Goal: Information Seeking & Learning: Check status

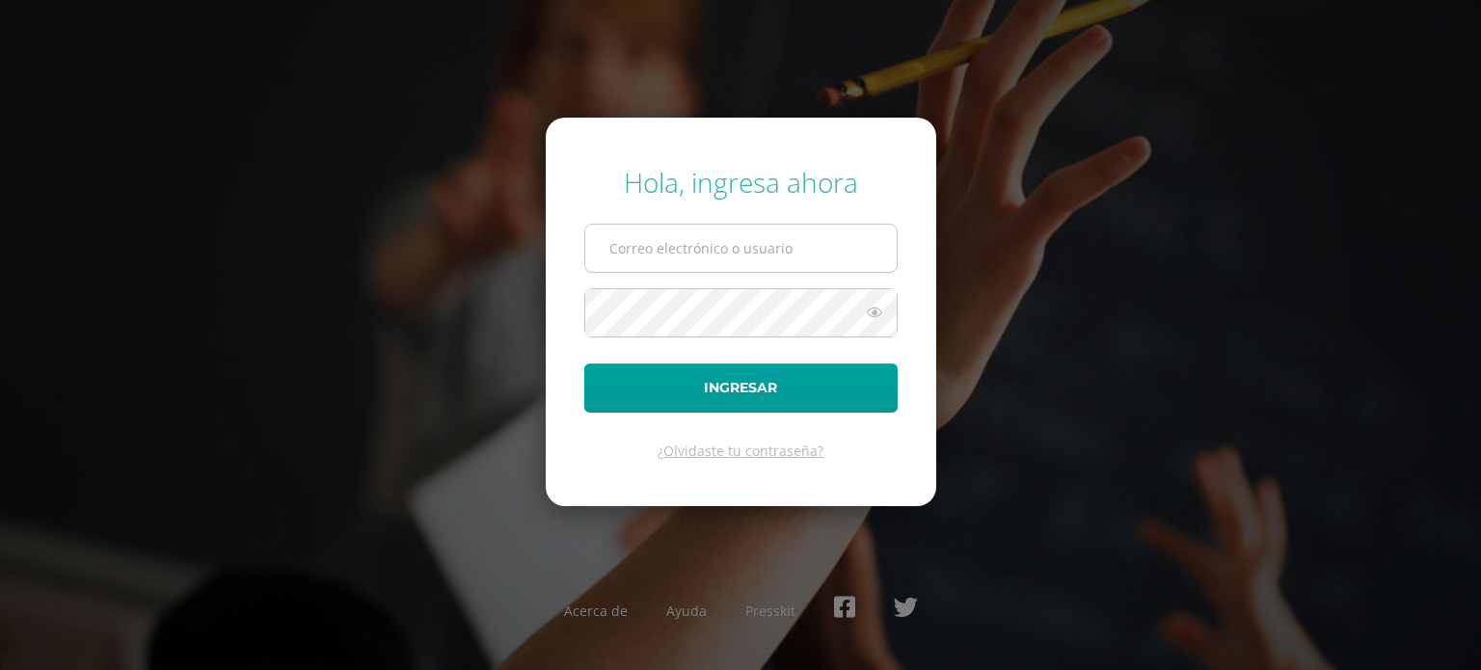
drag, startPoint x: 0, startPoint y: 0, endPoint x: 754, endPoint y: 241, distance: 791.7
click at [754, 241] on input "text" at bounding box center [740, 248] width 311 height 47
click at [993, 245] on div "Hola, ingresa ahora Ingresar ¿Olvidaste tu contraseña? Acerca de Ayuda Presskit" at bounding box center [741, 335] width 1244 height 372
type input "o.corado.db24@gmail.com"
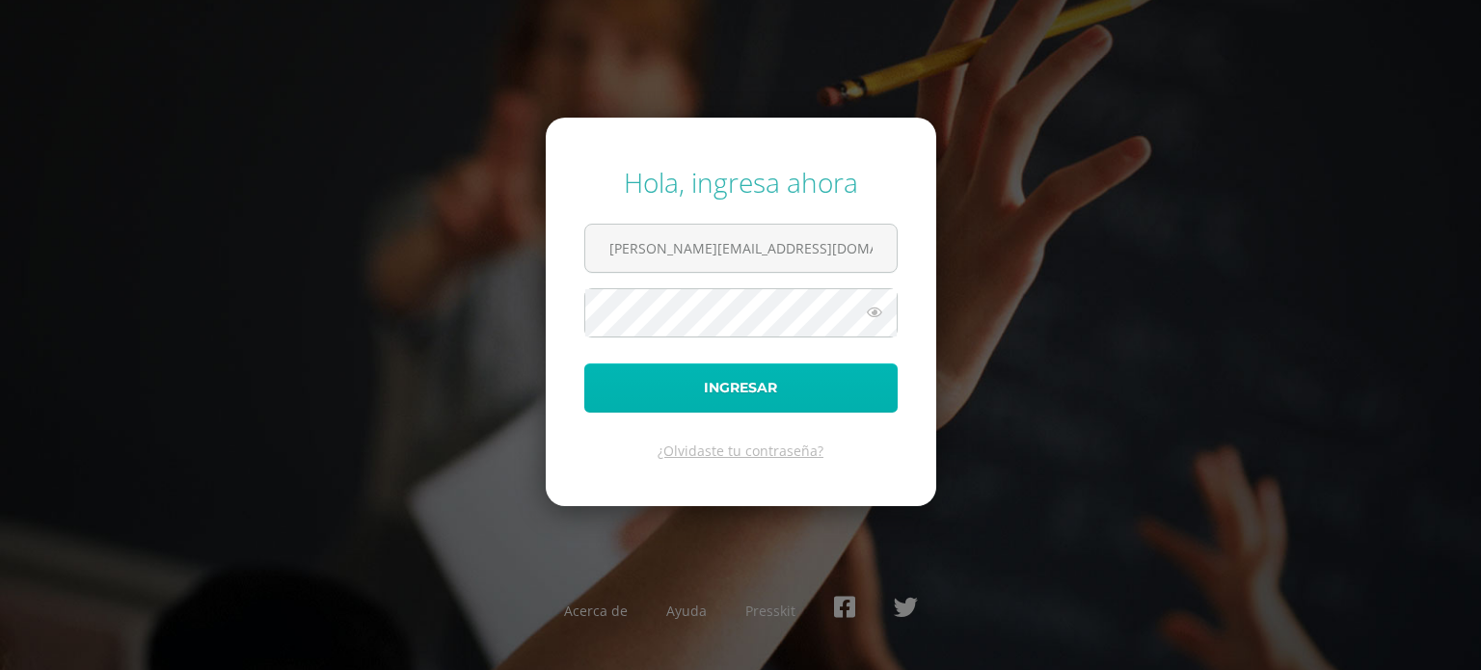
click at [781, 396] on button "Ingresar" at bounding box center [740, 388] width 313 height 49
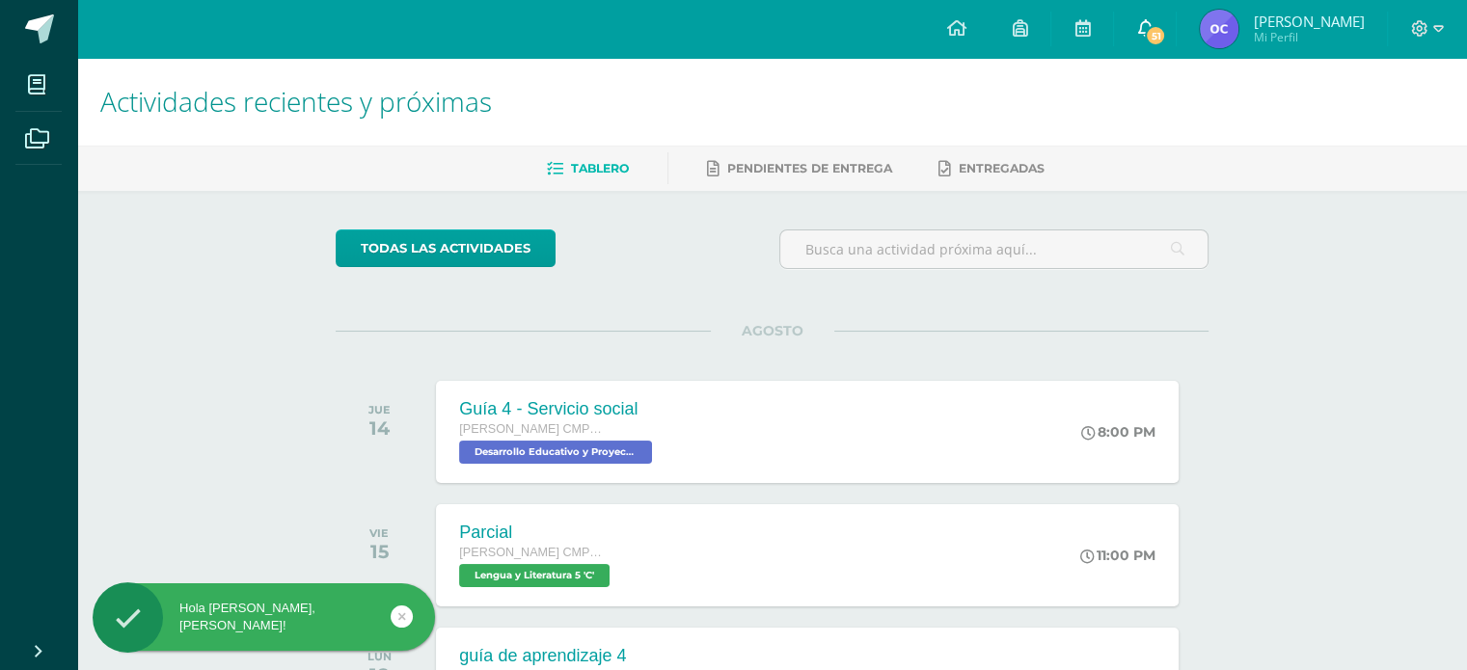
click at [1151, 26] on icon at bounding box center [1144, 27] width 15 height 17
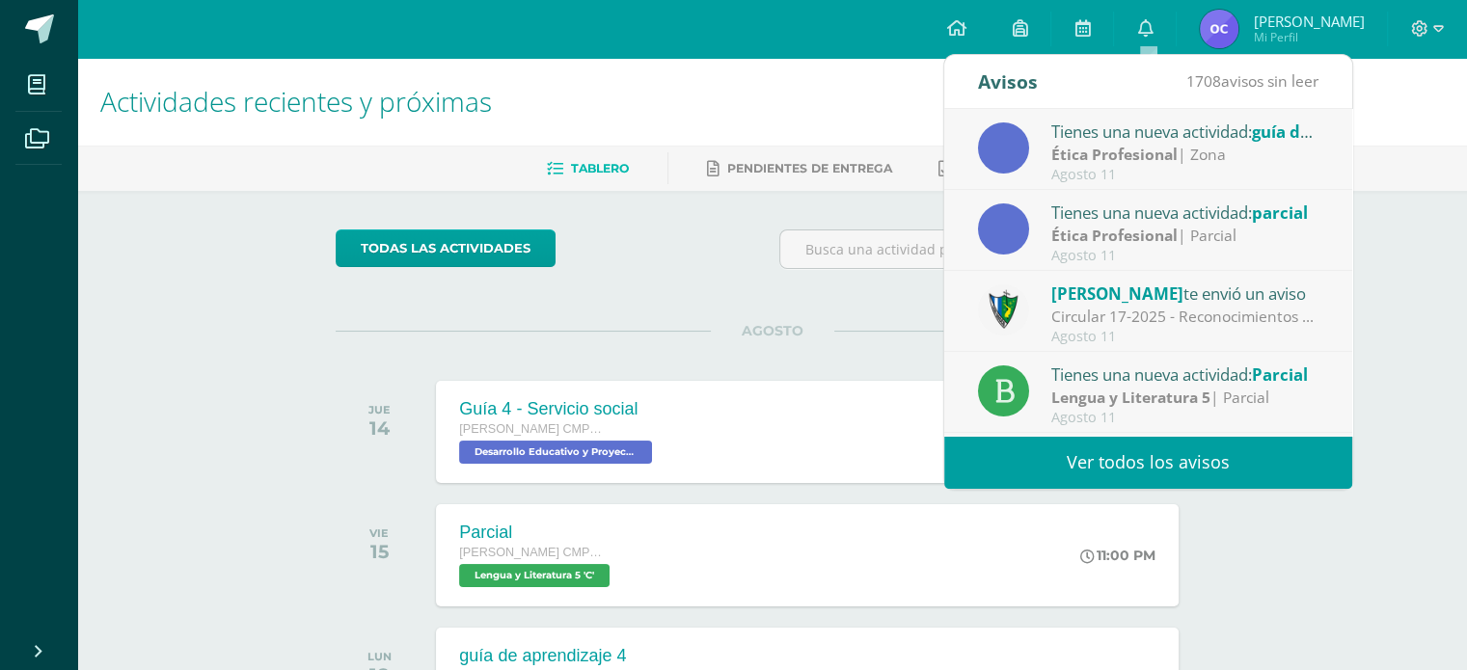
scroll to position [320, 0]
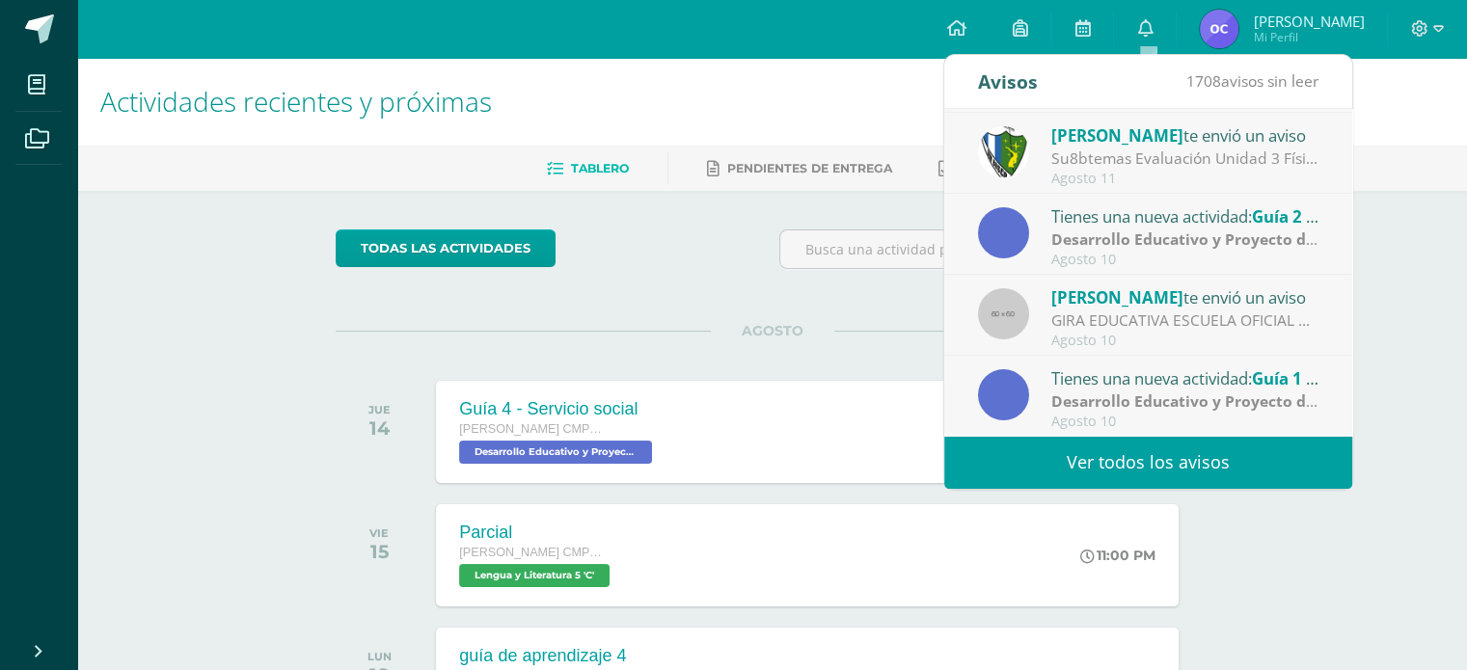
click at [1231, 446] on link "Ver todos los avisos" at bounding box center [1148, 462] width 408 height 53
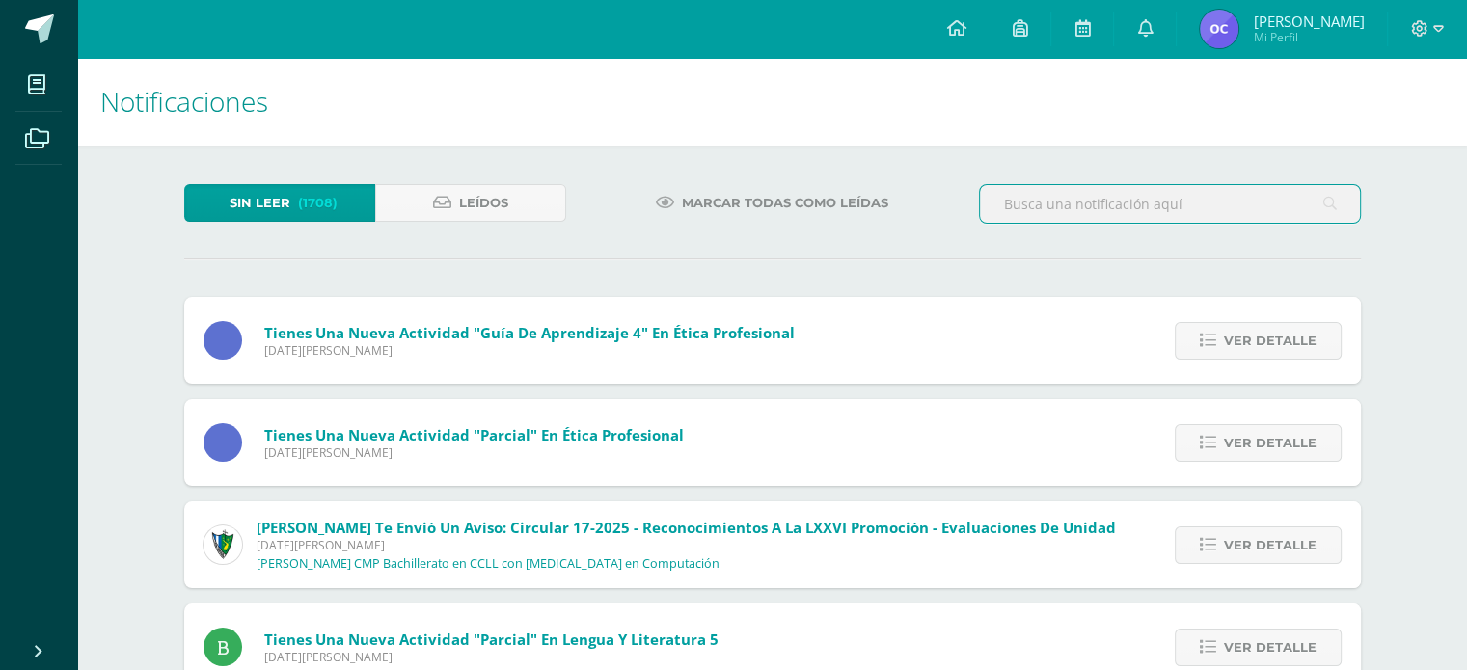
click at [1122, 185] on input "text" at bounding box center [1170, 204] width 380 height 38
click at [1158, 198] on input "prueba T" at bounding box center [1170, 204] width 380 height 38
click at [1176, 208] on input "prueba Tc" at bounding box center [1170, 204] width 380 height 38
click at [1331, 205] on icon at bounding box center [1330, 204] width 14 height 40
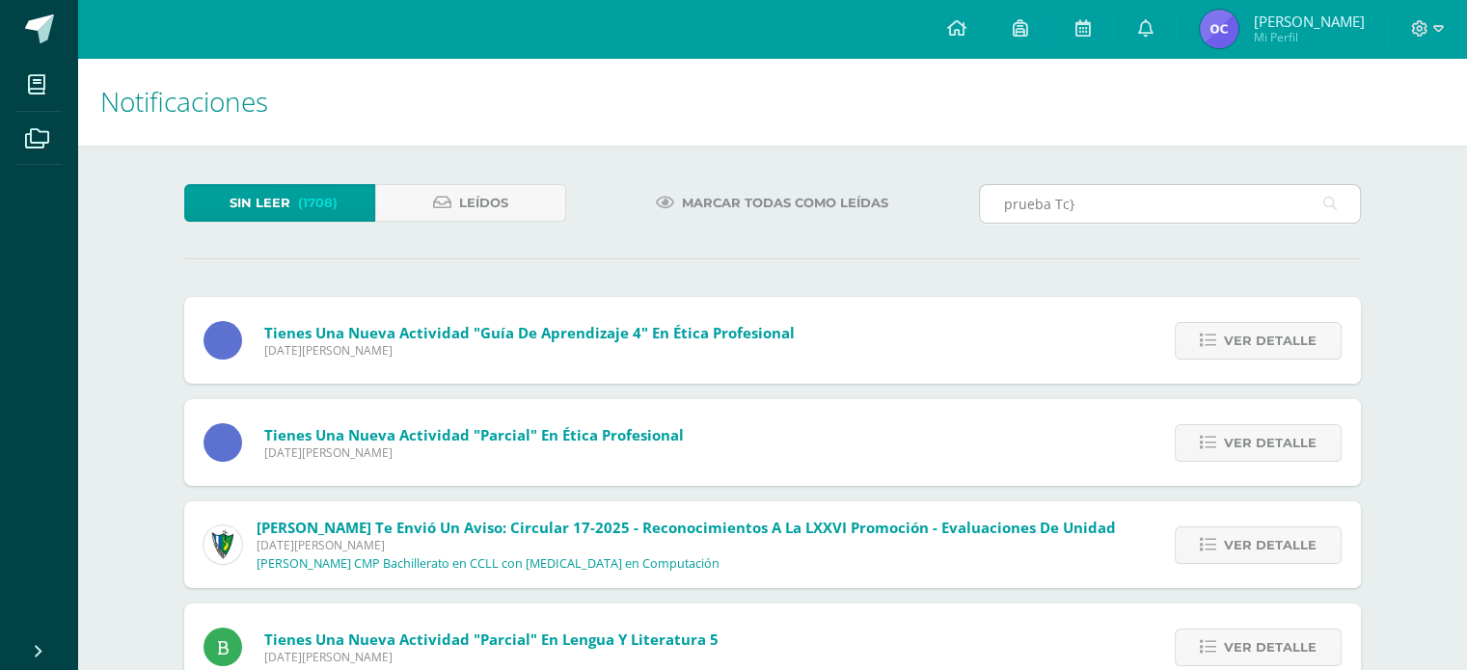
click at [1331, 205] on icon at bounding box center [1330, 204] width 14 height 40
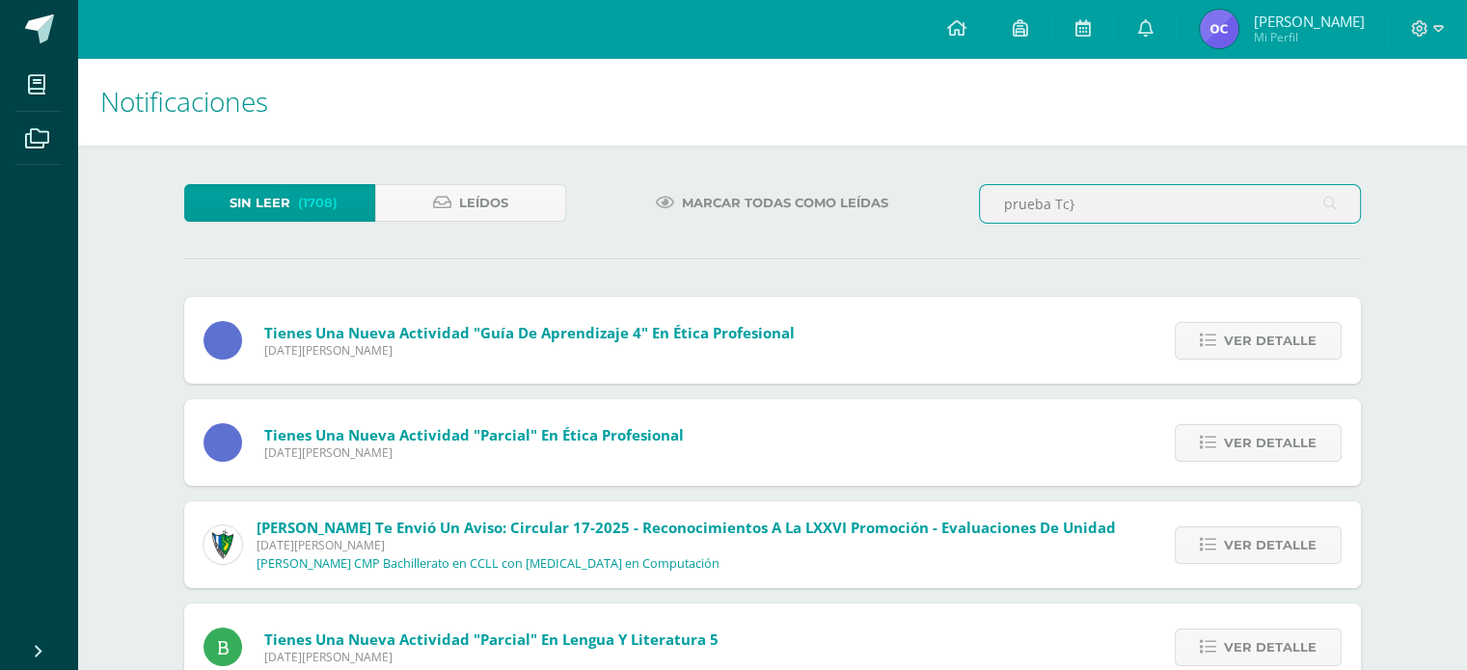
click at [1304, 215] on input "prueba Tc}" at bounding box center [1170, 204] width 380 height 38
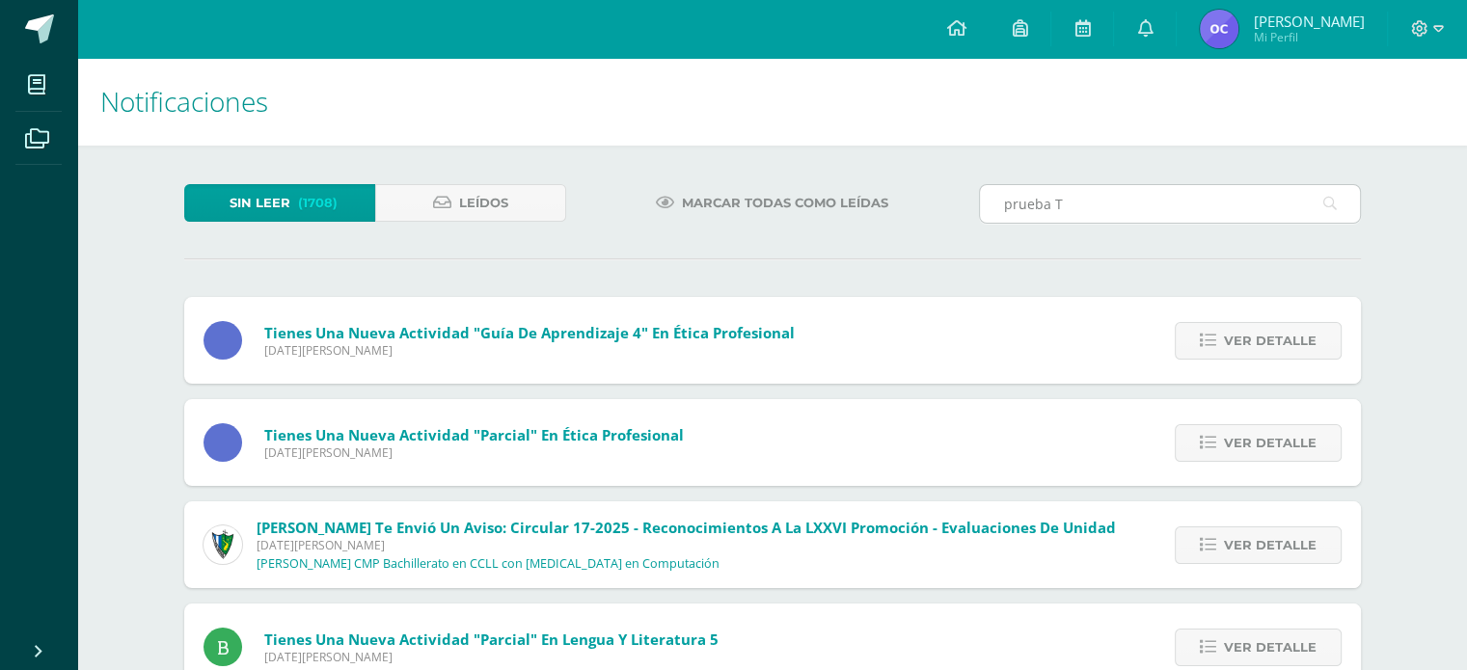
click at [1326, 201] on icon at bounding box center [1330, 204] width 14 height 40
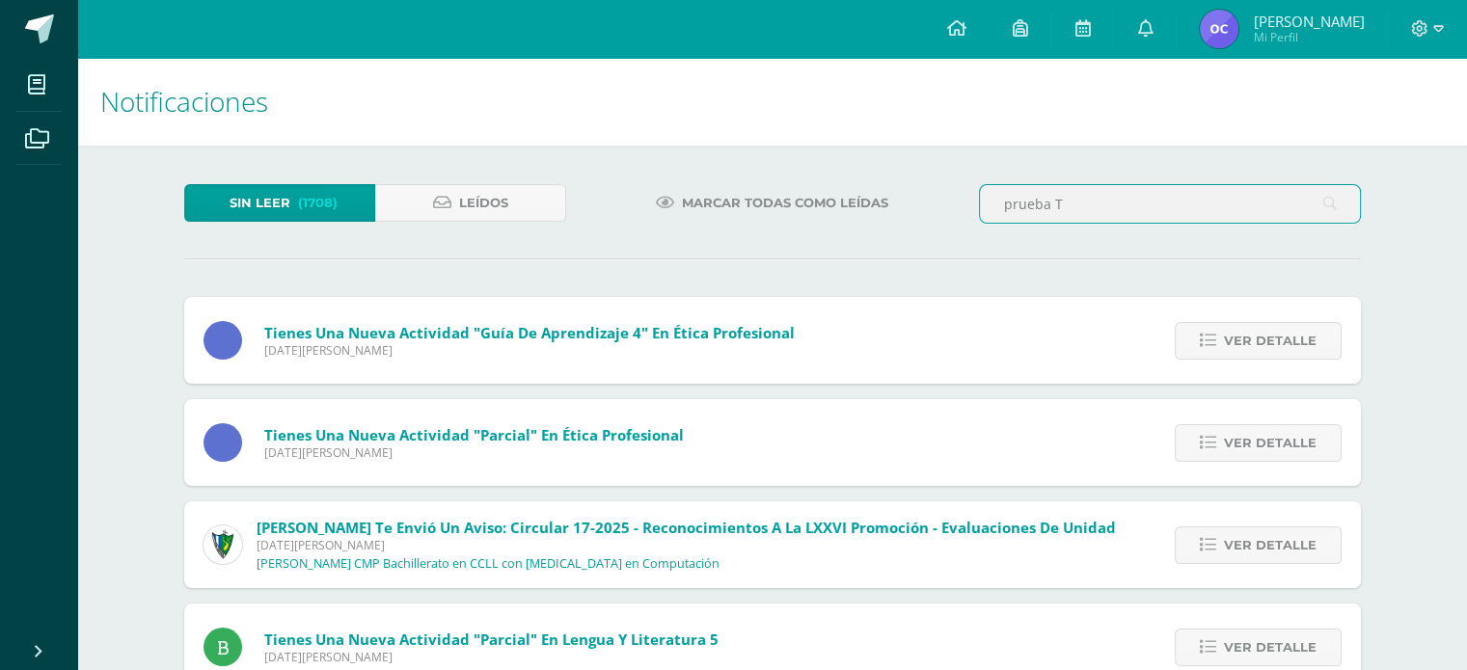
click at [1225, 194] on input "prueba T" at bounding box center [1170, 204] width 380 height 38
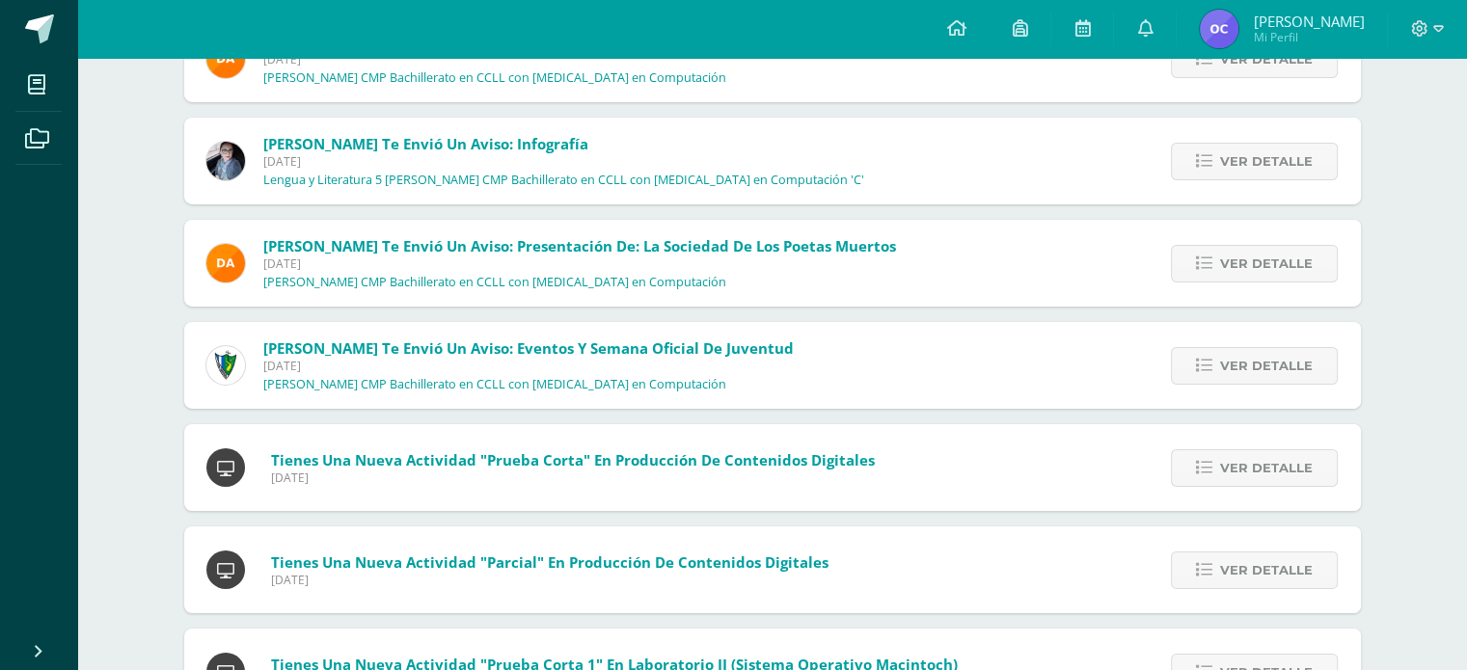
scroll to position [6916, 0]
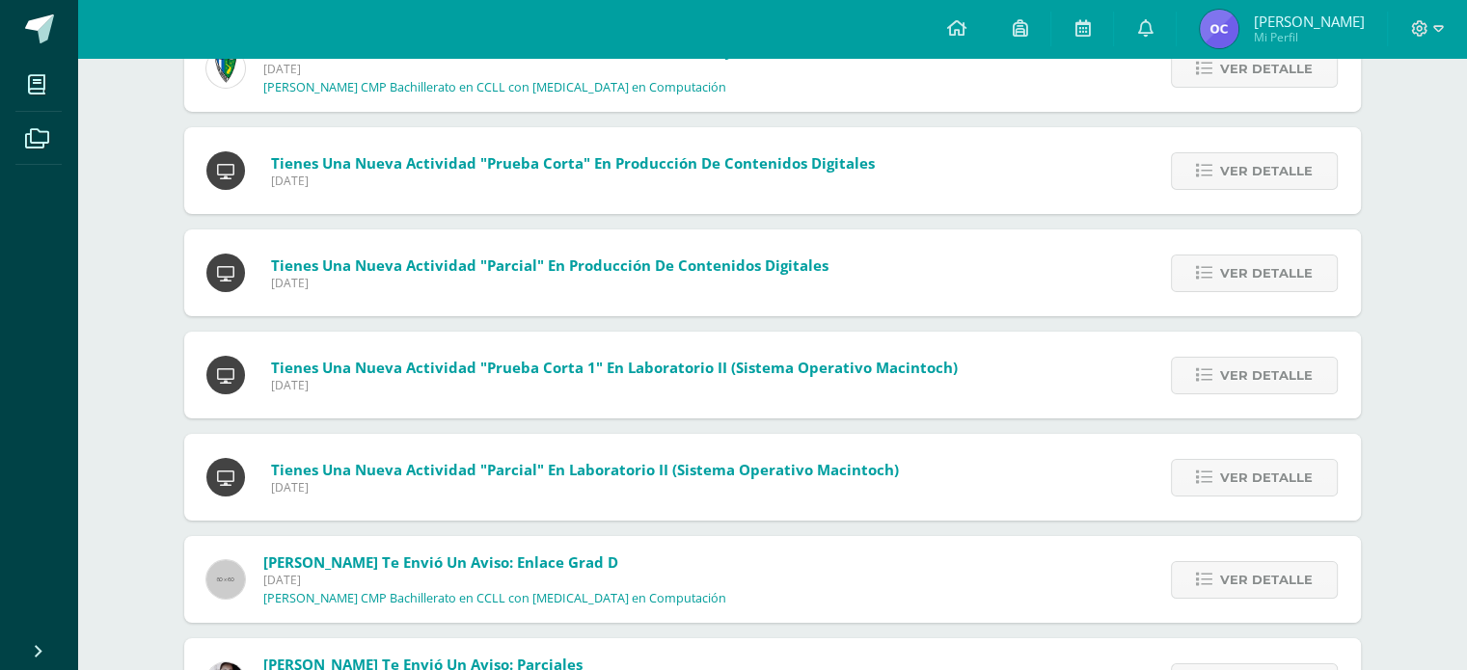
type input "prueba"
click at [455, 578] on span "Jueves 17 de Julio de 2025" at bounding box center [494, 580] width 463 height 16
click at [343, 593] on p "[PERSON_NAME] CMP Bachillerato en CCLL con Orientación en Computación" at bounding box center [494, 598] width 463 height 15
click at [351, 555] on span "Cristian Castañeda te envió un aviso: Enlace grad D" at bounding box center [440, 562] width 355 height 19
click at [220, 589] on img at bounding box center [225, 579] width 39 height 39
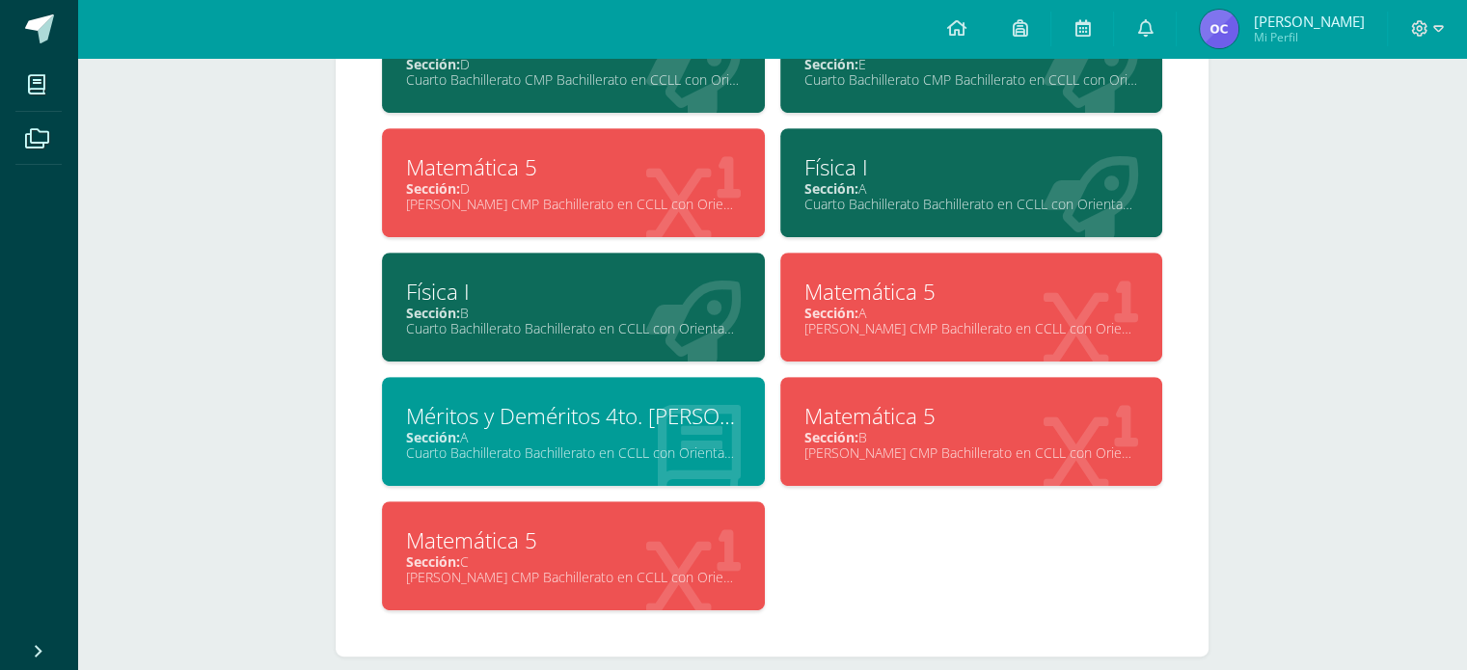
scroll to position [891, 0]
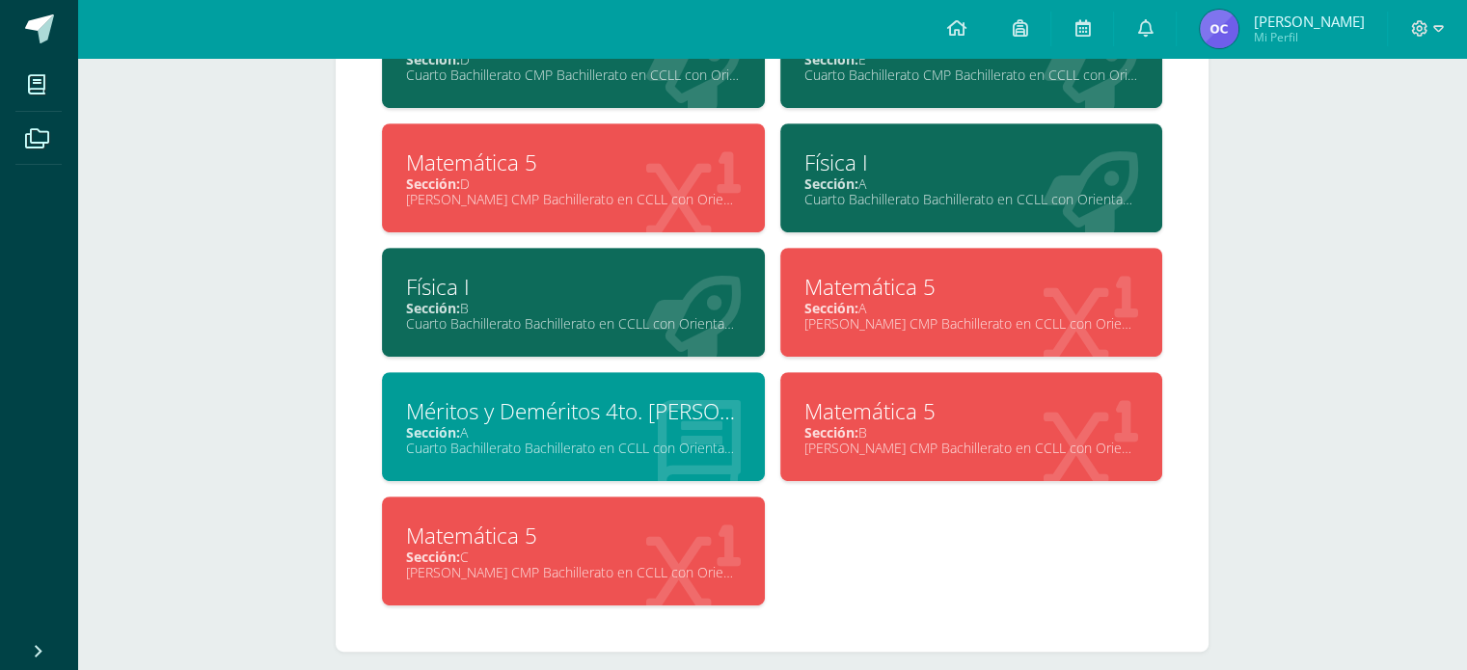
click at [739, 427] on div "Sección: A" at bounding box center [573, 432] width 335 height 18
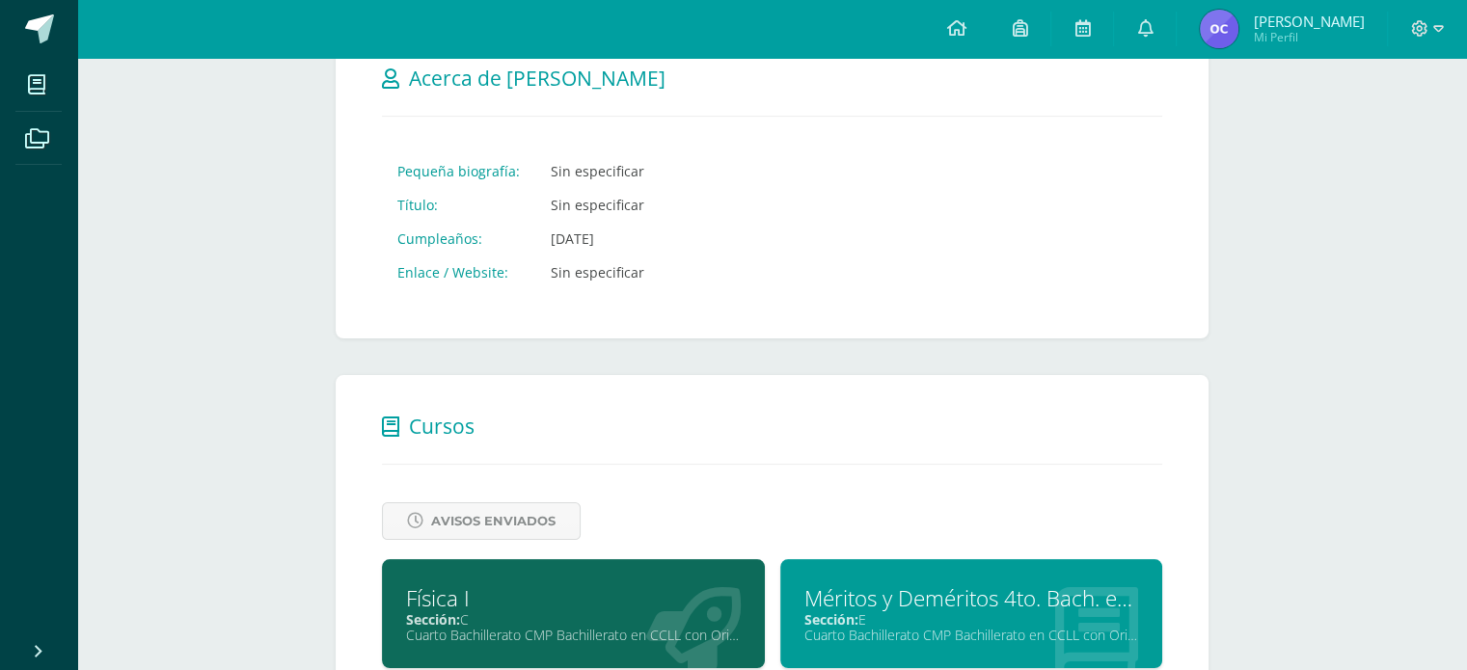
scroll to position [0, 0]
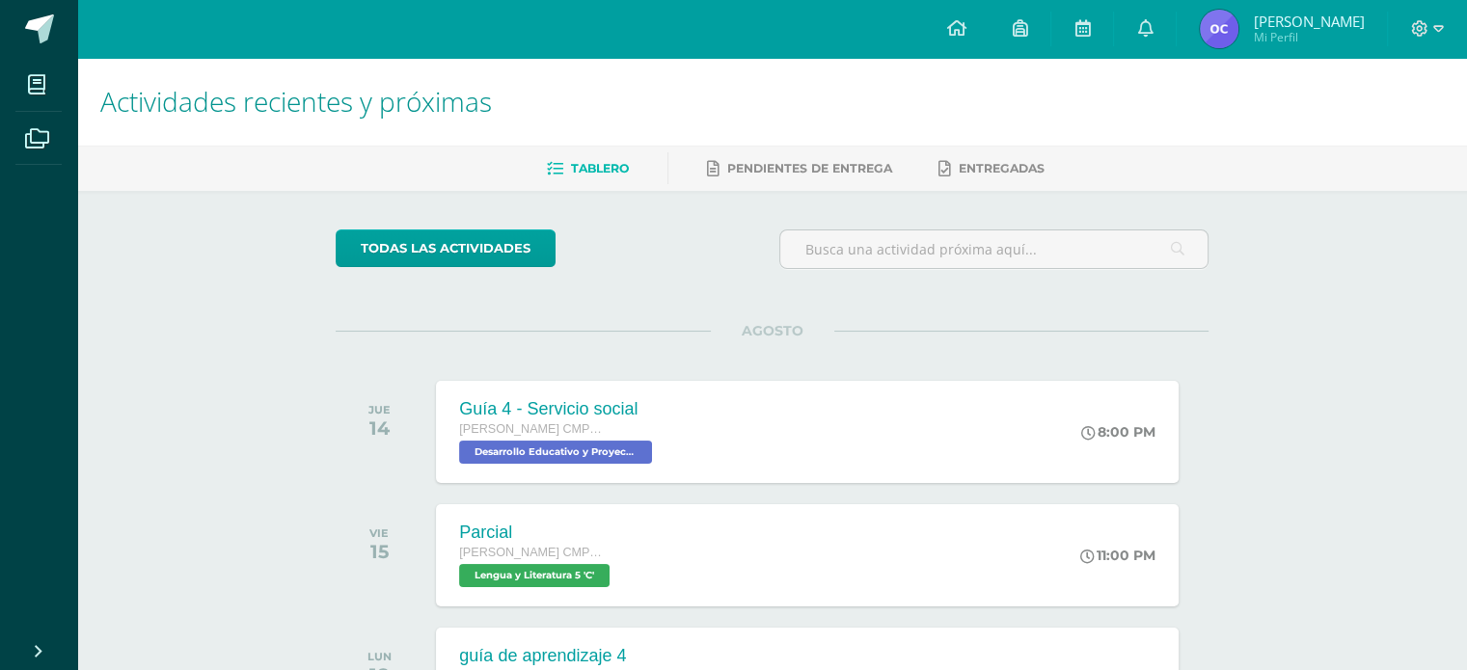
scroll to position [169, 0]
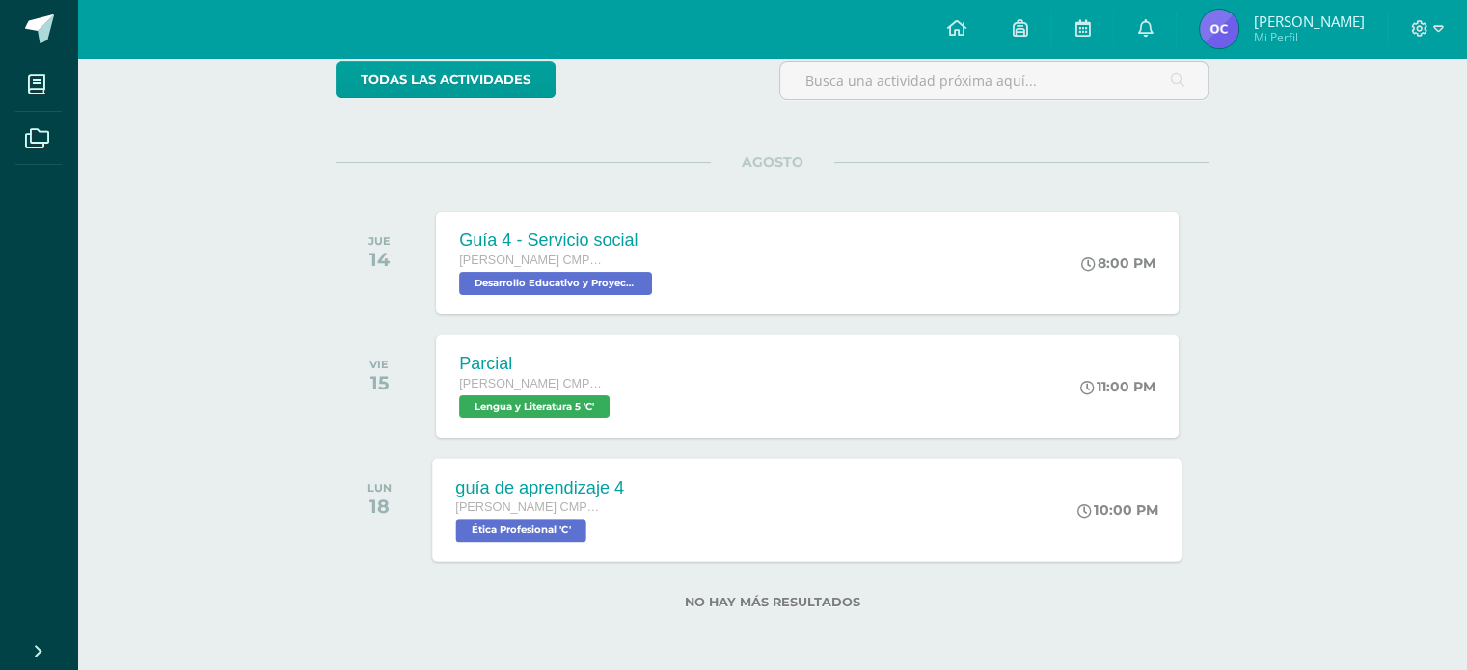
click at [994, 477] on div "guía de aprendizaje 4 Quinto Bachillerato CMP Bachillerato en CCLL con Orientac…" at bounding box center [807, 509] width 749 height 103
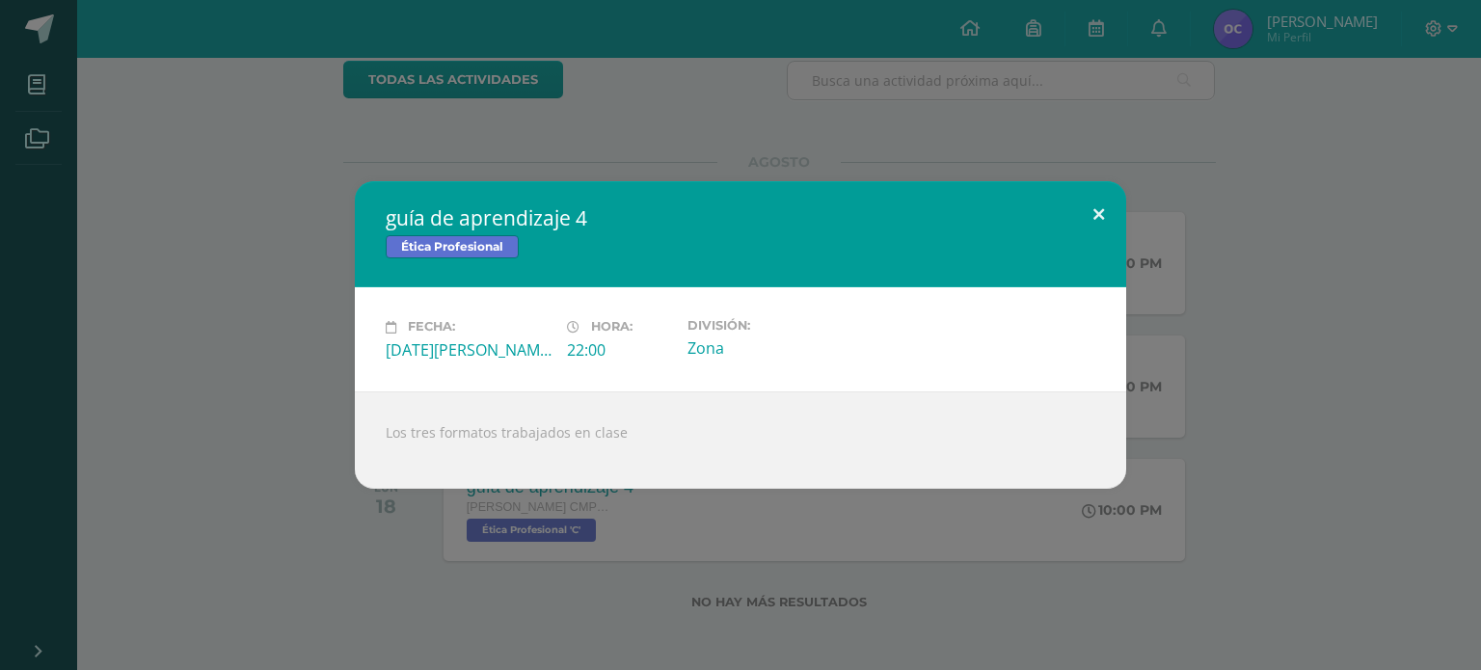
click at [1100, 204] on button at bounding box center [1098, 214] width 55 height 66
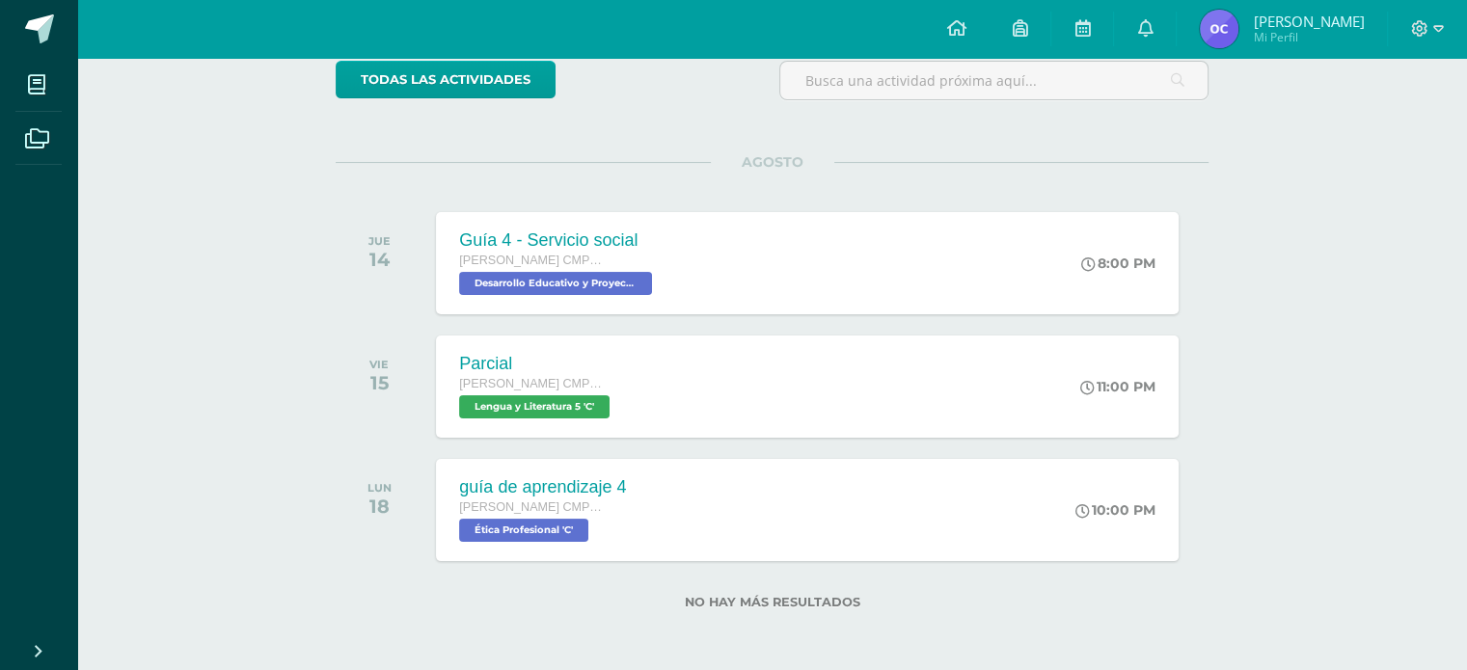
click at [1310, 173] on div "Actividades recientes y próximas Tablero Pendientes de entrega Entregadas todas…" at bounding box center [772, 280] width 1390 height 782
